Goal: Information Seeking & Learning: Learn about a topic

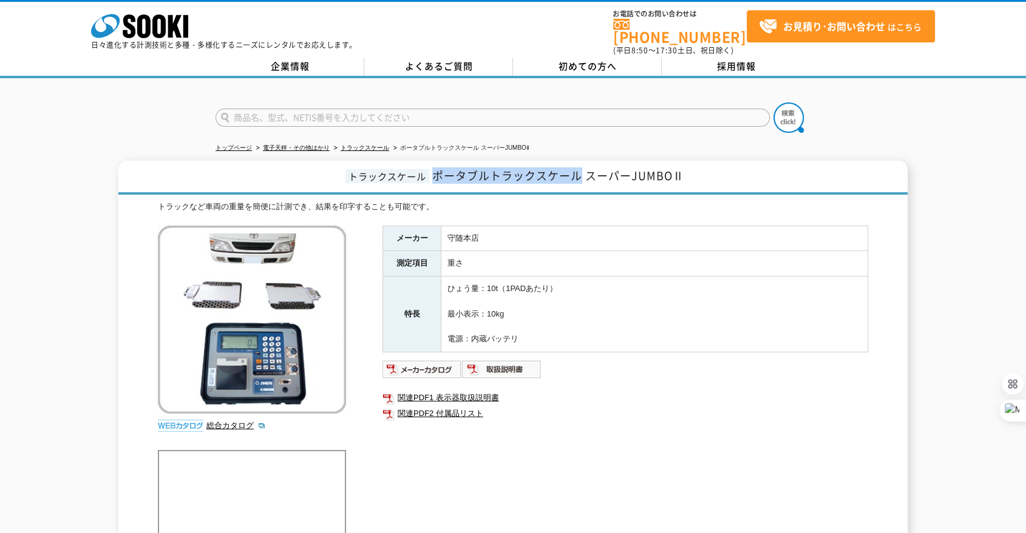
drag, startPoint x: 435, startPoint y: 169, endPoint x: 580, endPoint y: 174, distance: 145.7
click at [580, 174] on span "ポータブルトラックスケール スーパーJUMBOⅡ" at bounding box center [558, 176] width 252 height 16
copy span "ポータブルトラックスケール"
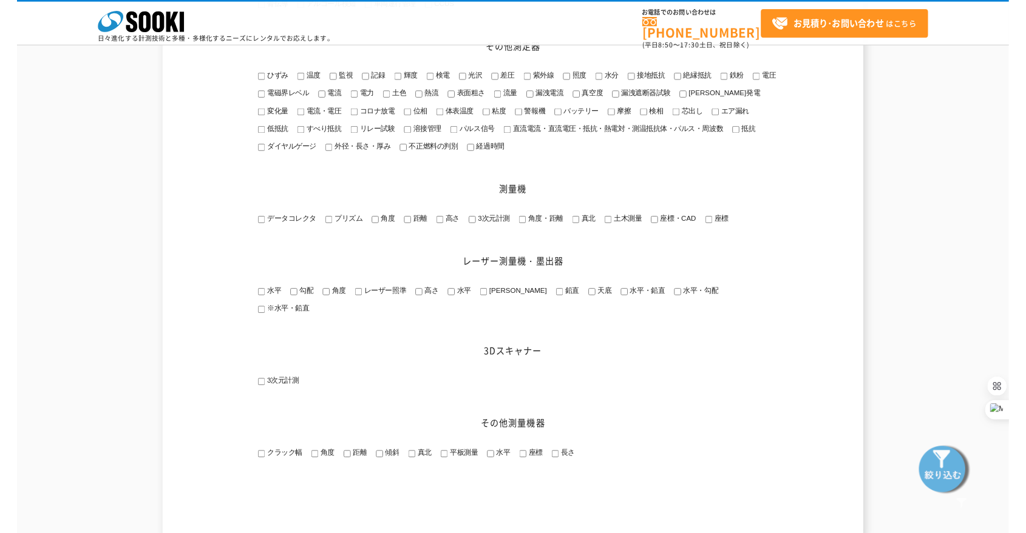
scroll to position [1340, 0]
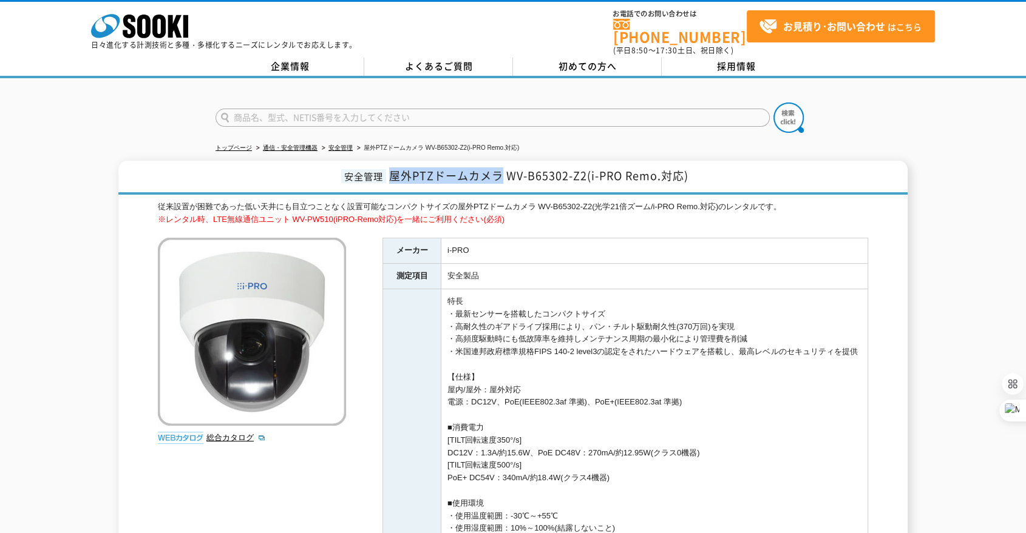
drag, startPoint x: 388, startPoint y: 169, endPoint x: 499, endPoint y: 174, distance: 110.5
click at [499, 174] on span "屋外PTZドームカメラ WV-B65302-Z2(i-PRO Remo.対応)" at bounding box center [538, 176] width 299 height 16
copy span "屋外PTZドームカメラ"
drag, startPoint x: 708, startPoint y: 169, endPoint x: 390, endPoint y: 180, distance: 318.8
click at [390, 180] on h1 "安全管理 屋外PTZドームカメラ WV-B65302-Z2(i-PRO Remo.対応)" at bounding box center [512, 178] width 789 height 34
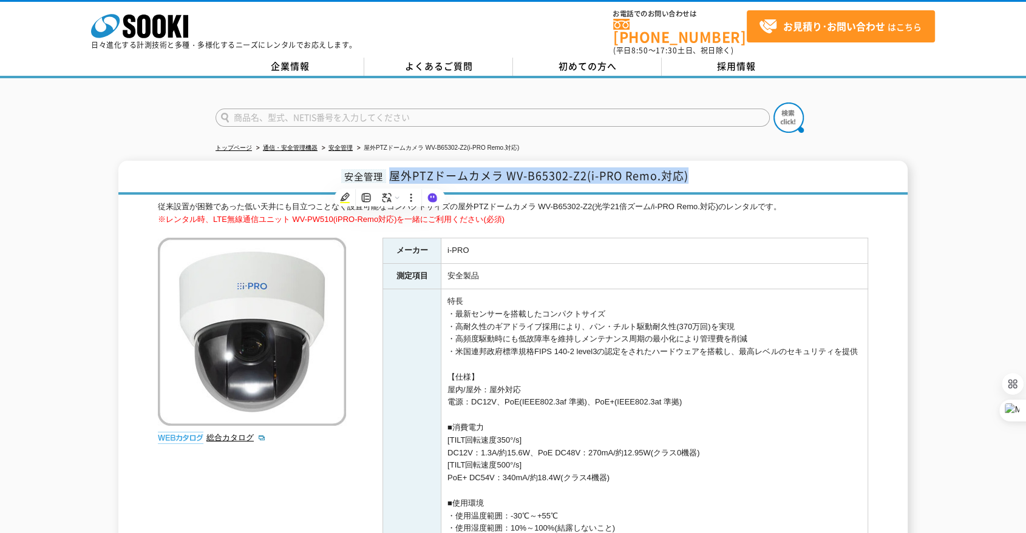
copy span "屋外PTZドームカメラ WV-B65302-Z2(i-PRO Remo.対応)"
click at [733, 161] on h1 "安全管理 屋外PTZドームカメラ WV-B65302-Z2(i-PRO Remo.対応)" at bounding box center [512, 178] width 789 height 34
drag, startPoint x: 499, startPoint y: 169, endPoint x: 392, endPoint y: 166, distance: 106.9
click at [392, 168] on span "屋外PTZドームカメラ WV-B65302-Z2(i-PRO Remo.対応)" at bounding box center [538, 176] width 299 height 16
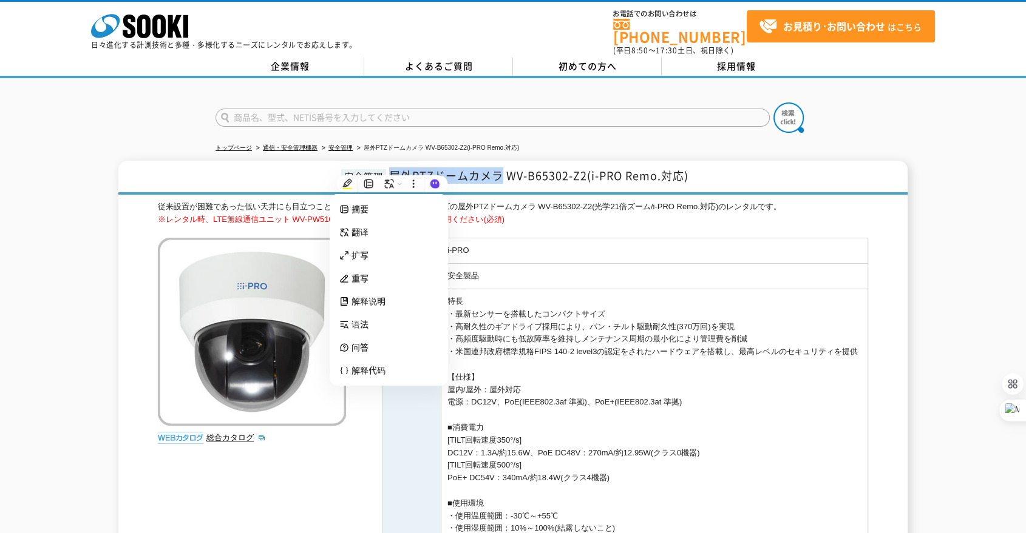
copy span "屋外PTZドームカメラ"
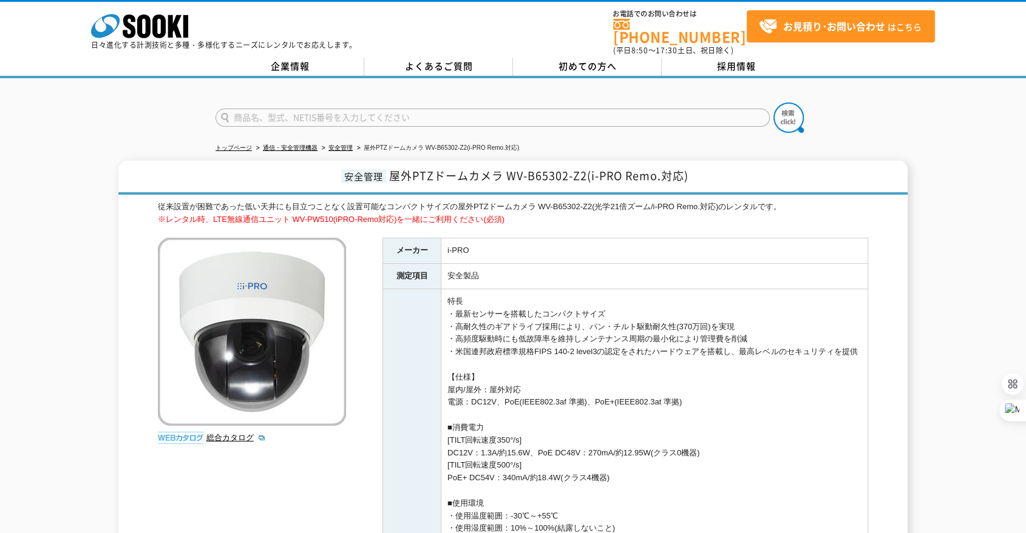
click at [154, 87] on div at bounding box center [513, 107] width 1026 height 58
